Goal: Check status: Check status

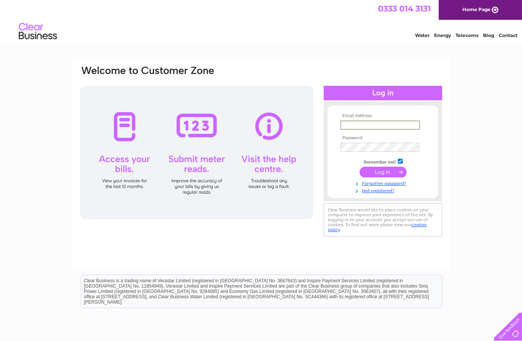
type input "gtd@gammatd.com"
click at [383, 173] on input "submit" at bounding box center [382, 171] width 47 height 11
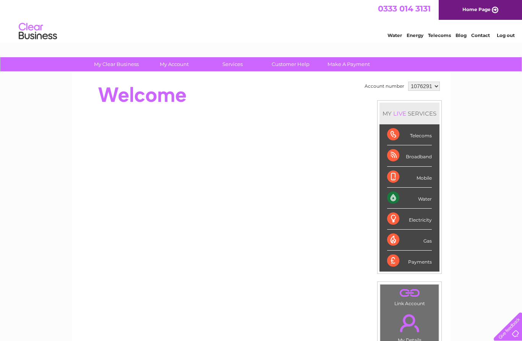
click at [422, 157] on div "Broadband" at bounding box center [409, 155] width 45 height 21
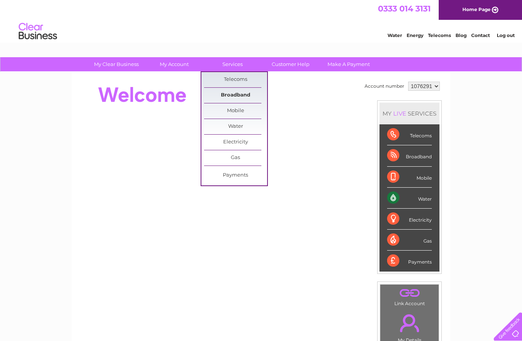
click at [238, 99] on link "Broadband" at bounding box center [235, 95] width 63 height 15
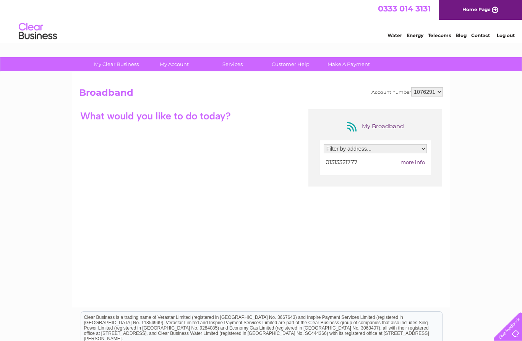
click at [439, 93] on select "1076291 1096605" at bounding box center [427, 91] width 32 height 9
select select "1096605"
click at [415, 163] on span "more info" at bounding box center [412, 162] width 24 height 6
